Goal: Task Accomplishment & Management: Complete application form

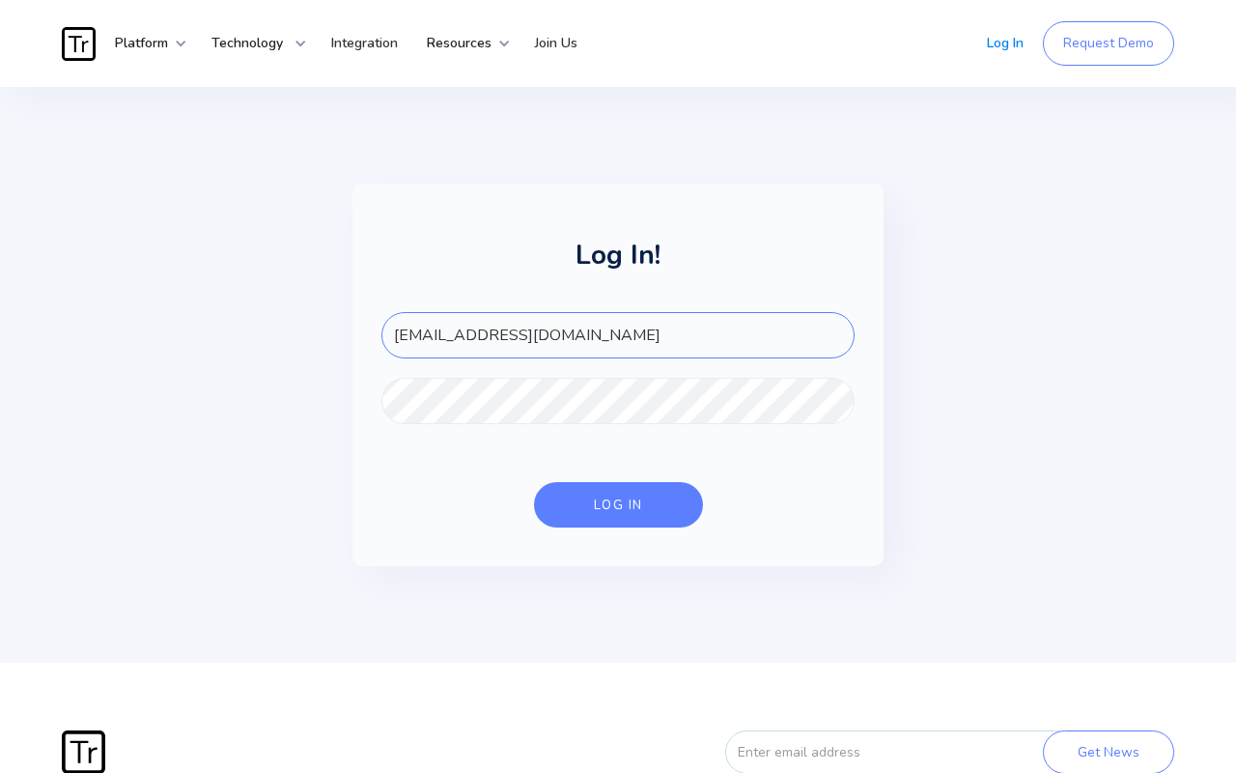
type input "[EMAIL_ADDRESS][DOMAIN_NAME]"
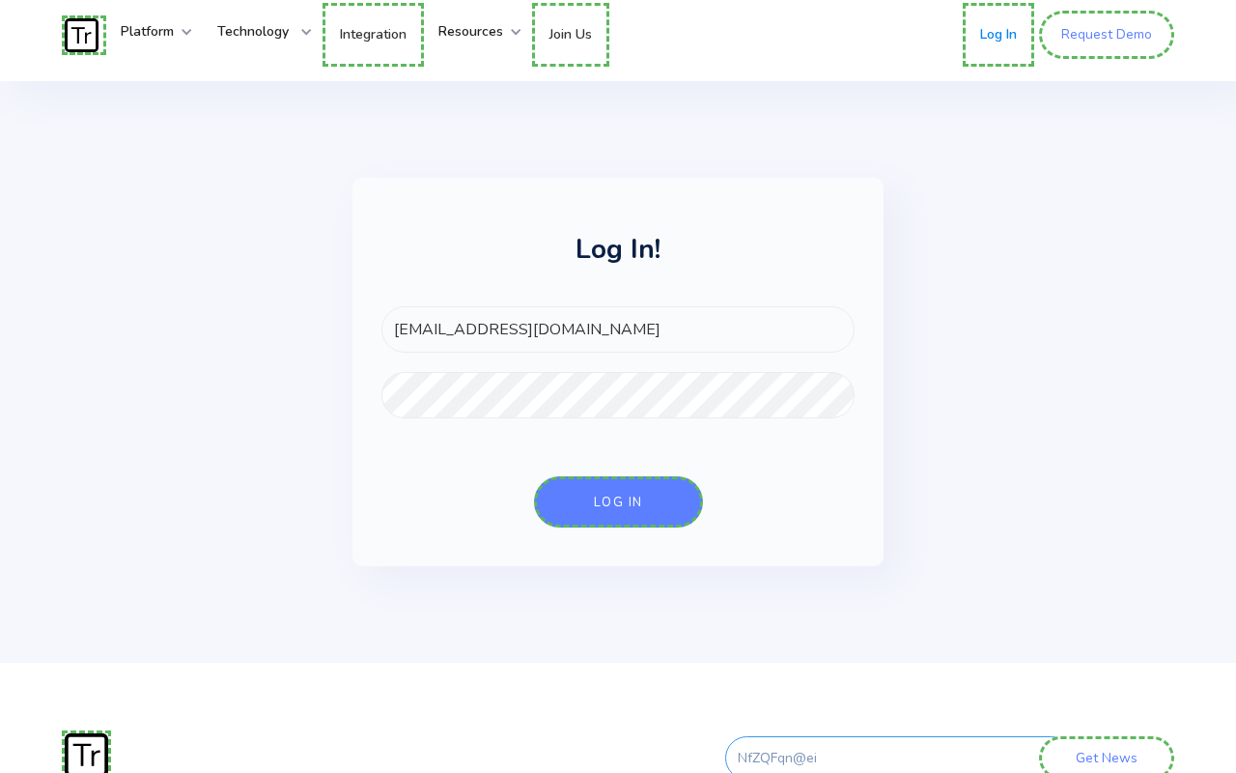
type input "NfZQFqn@ei"
click at [1108, 35] on link "Request Demo" at bounding box center [1106, 35] width 135 height 48
click at [1004, 35] on link "Log In" at bounding box center [1002, 35] width 71 height 64
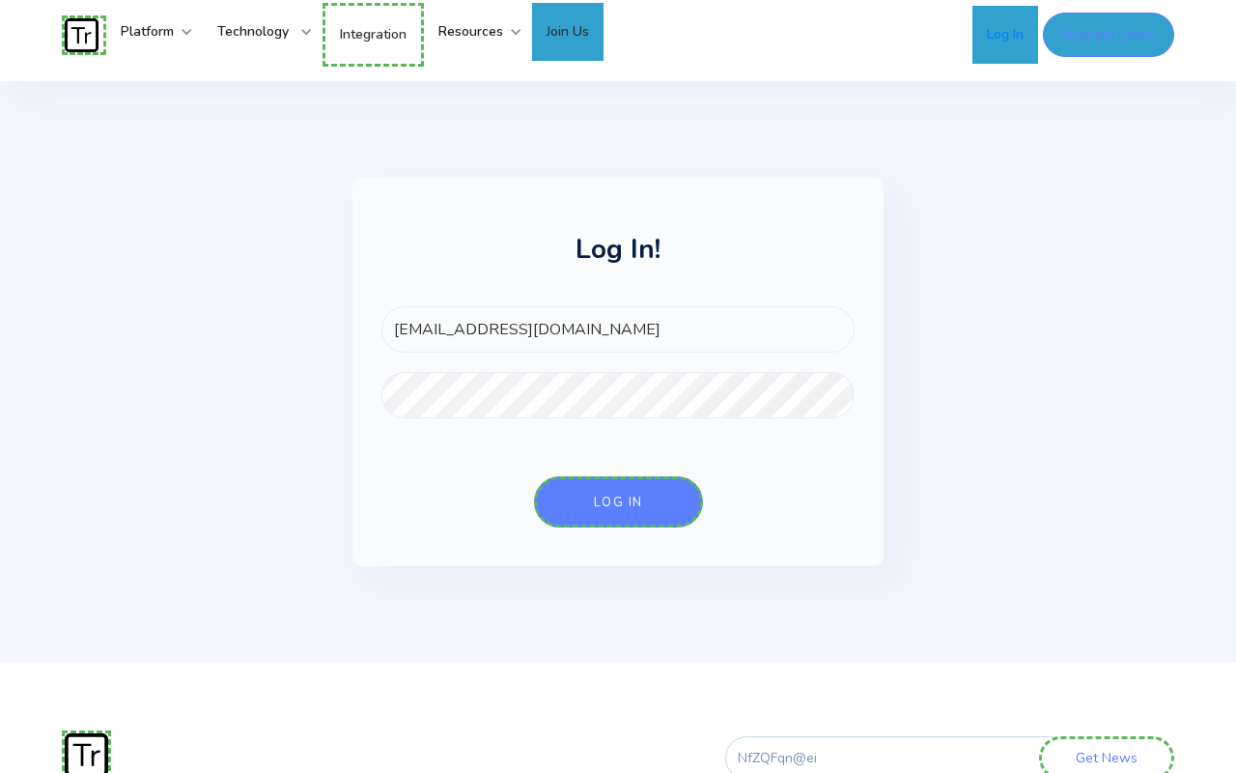
click at [583, 32] on link "Join Us" at bounding box center [567, 32] width 71 height 58
click at [377, 33] on link "Integration" at bounding box center [373, 35] width 101 height 64
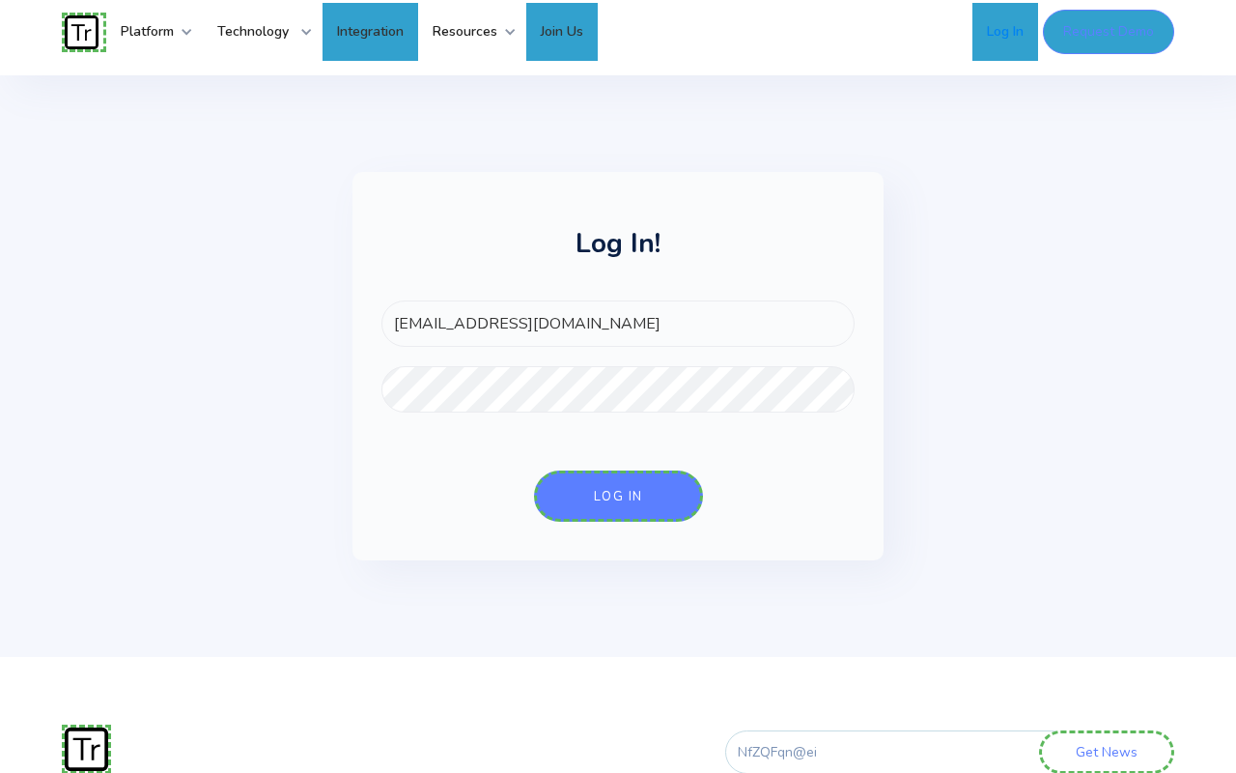
click at [1110, 750] on input "Get News" at bounding box center [1106, 751] width 135 height 43
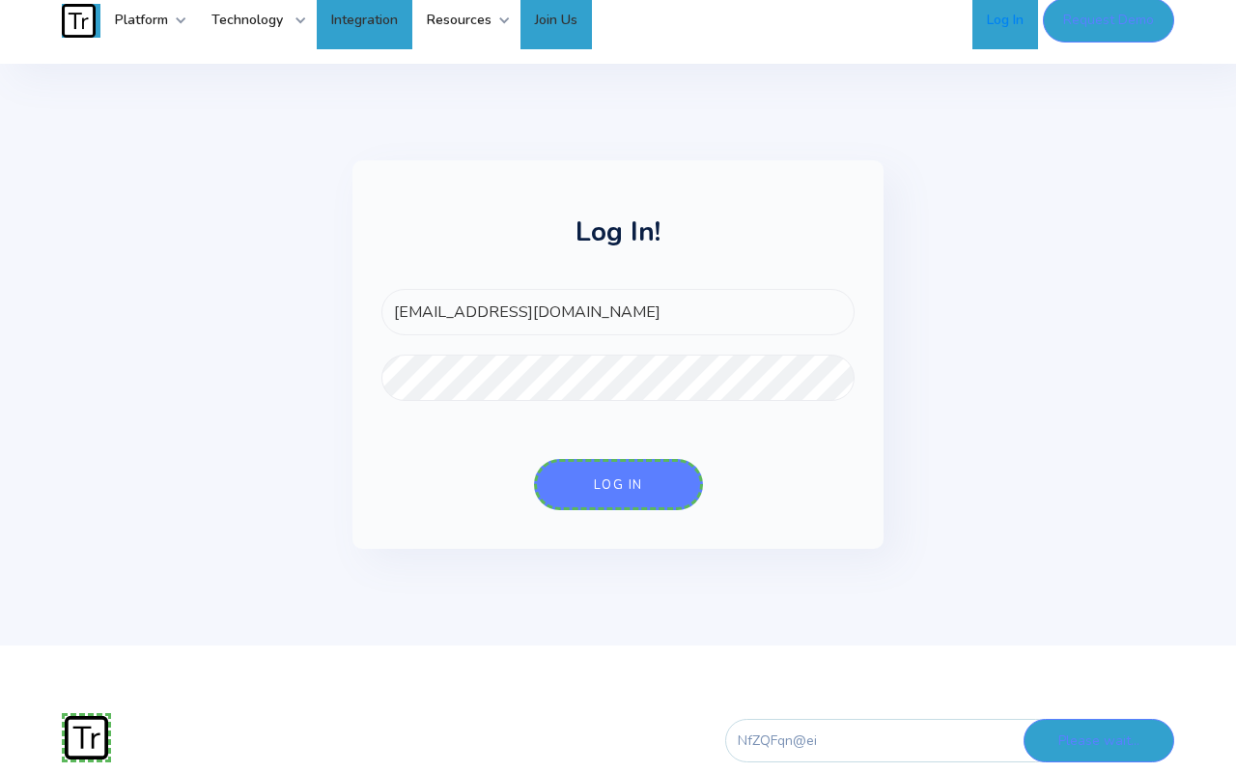
type input "Get News"
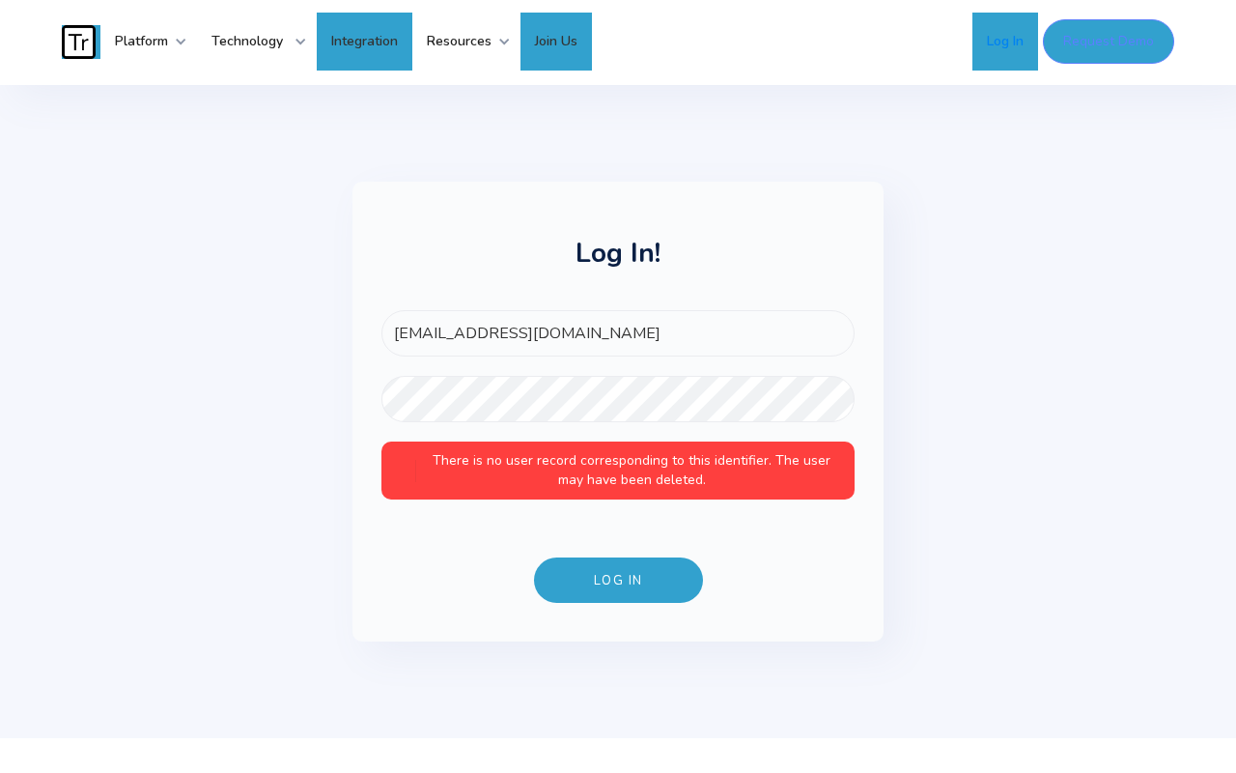
scroll to position [0, 0]
